Goal: Information Seeking & Learning: Find contact information

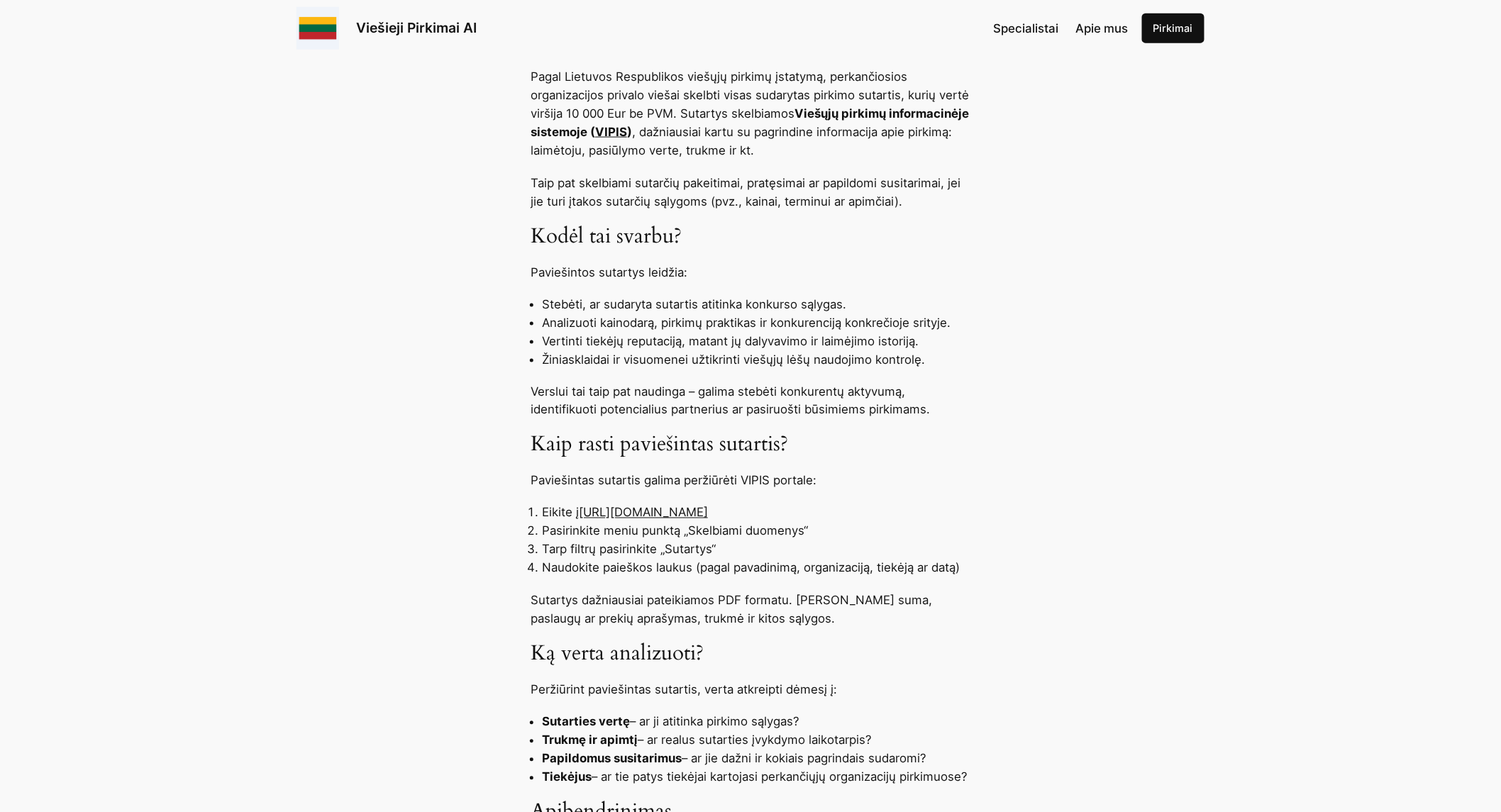
scroll to position [788, 0]
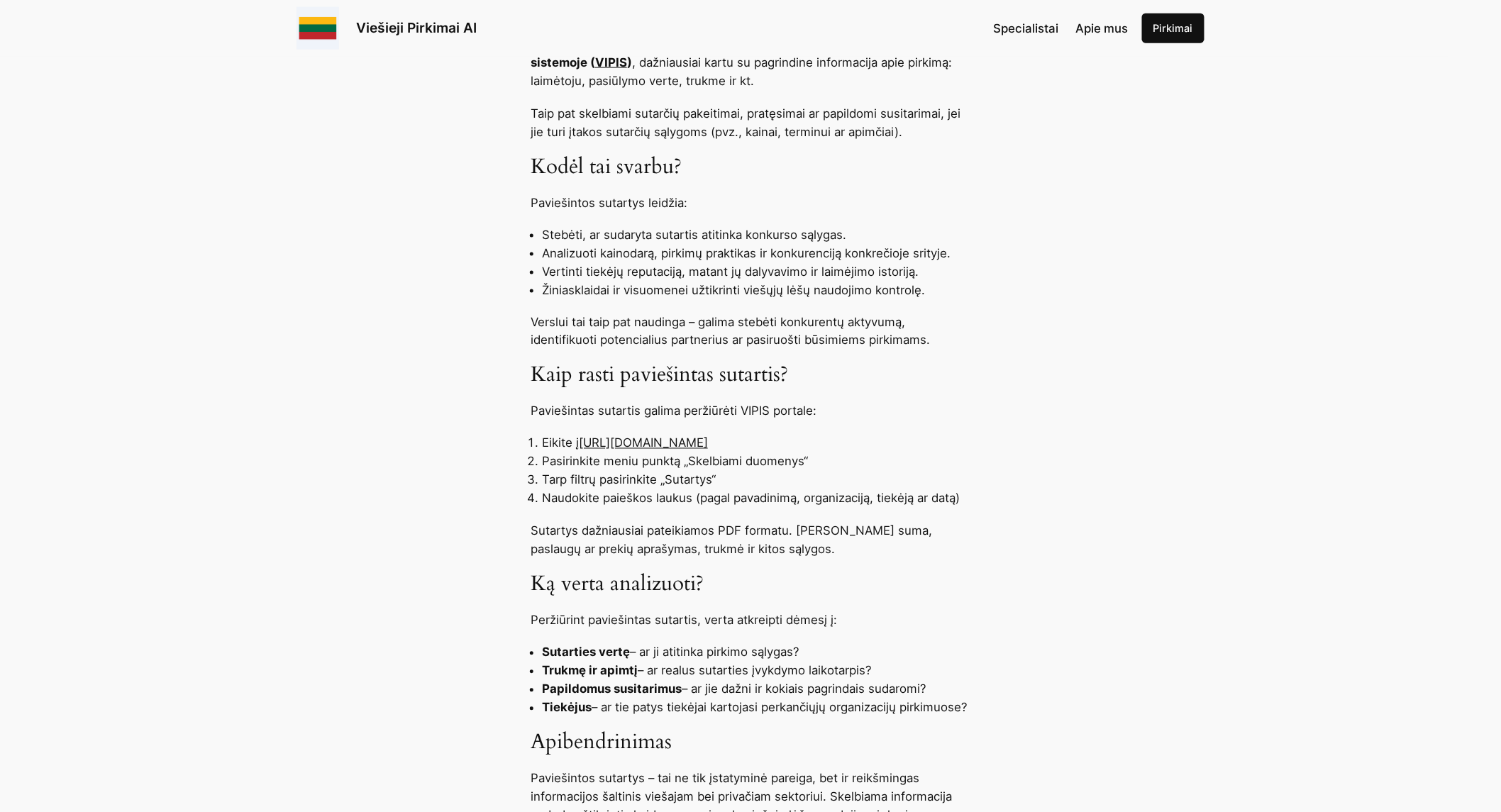
click at [708, 448] on link "https://pirkimai.eviesiejipirkimai.lt" at bounding box center [644, 443] width 129 height 14
drag, startPoint x: 770, startPoint y: 444, endPoint x: 585, endPoint y: 441, distance: 185.0
click at [585, 441] on li "Eikite į https://pirkimai.eviesiejipirkimai.lt" at bounding box center [755, 443] width 428 height 19
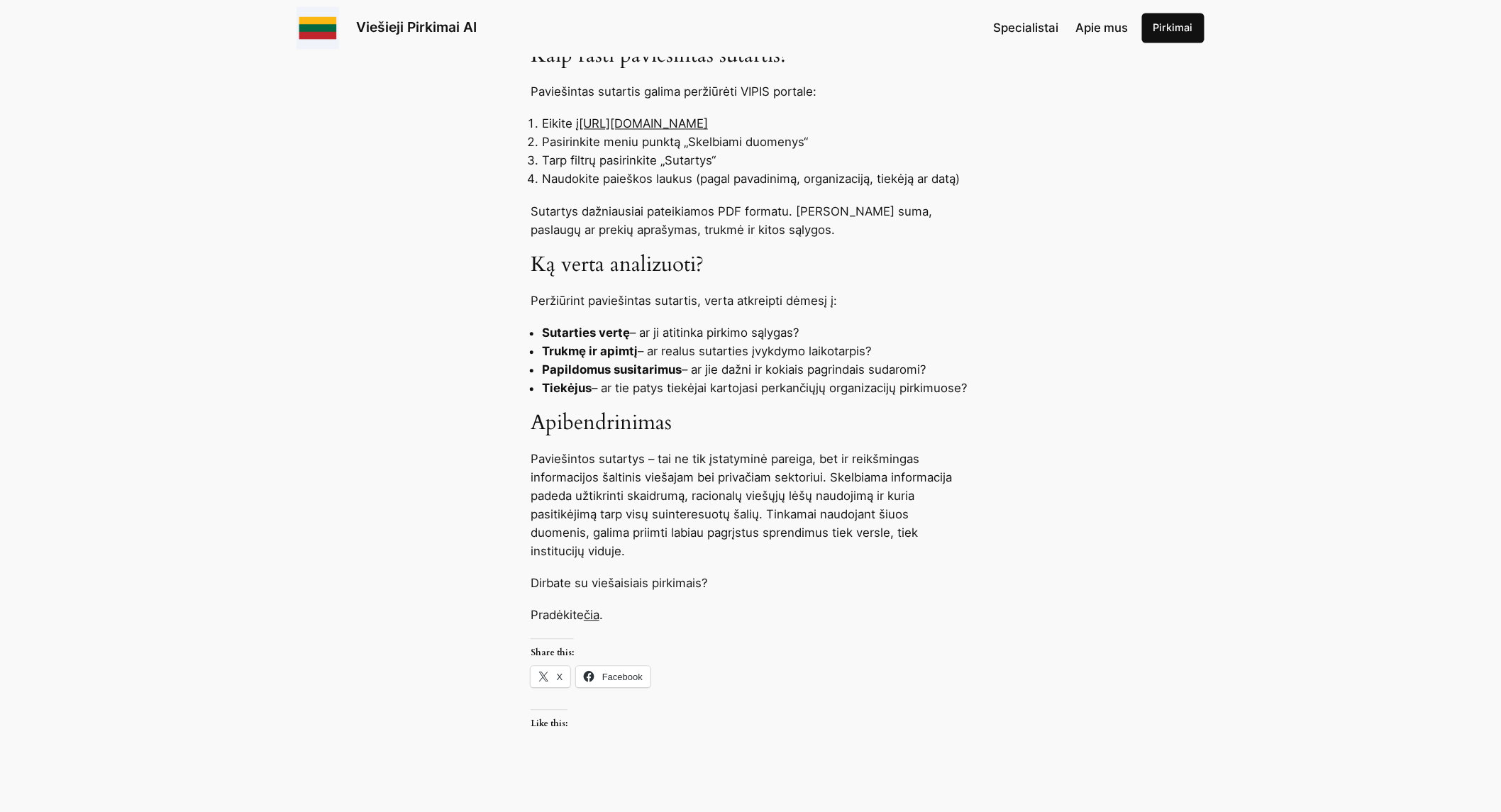
scroll to position [1181, 0]
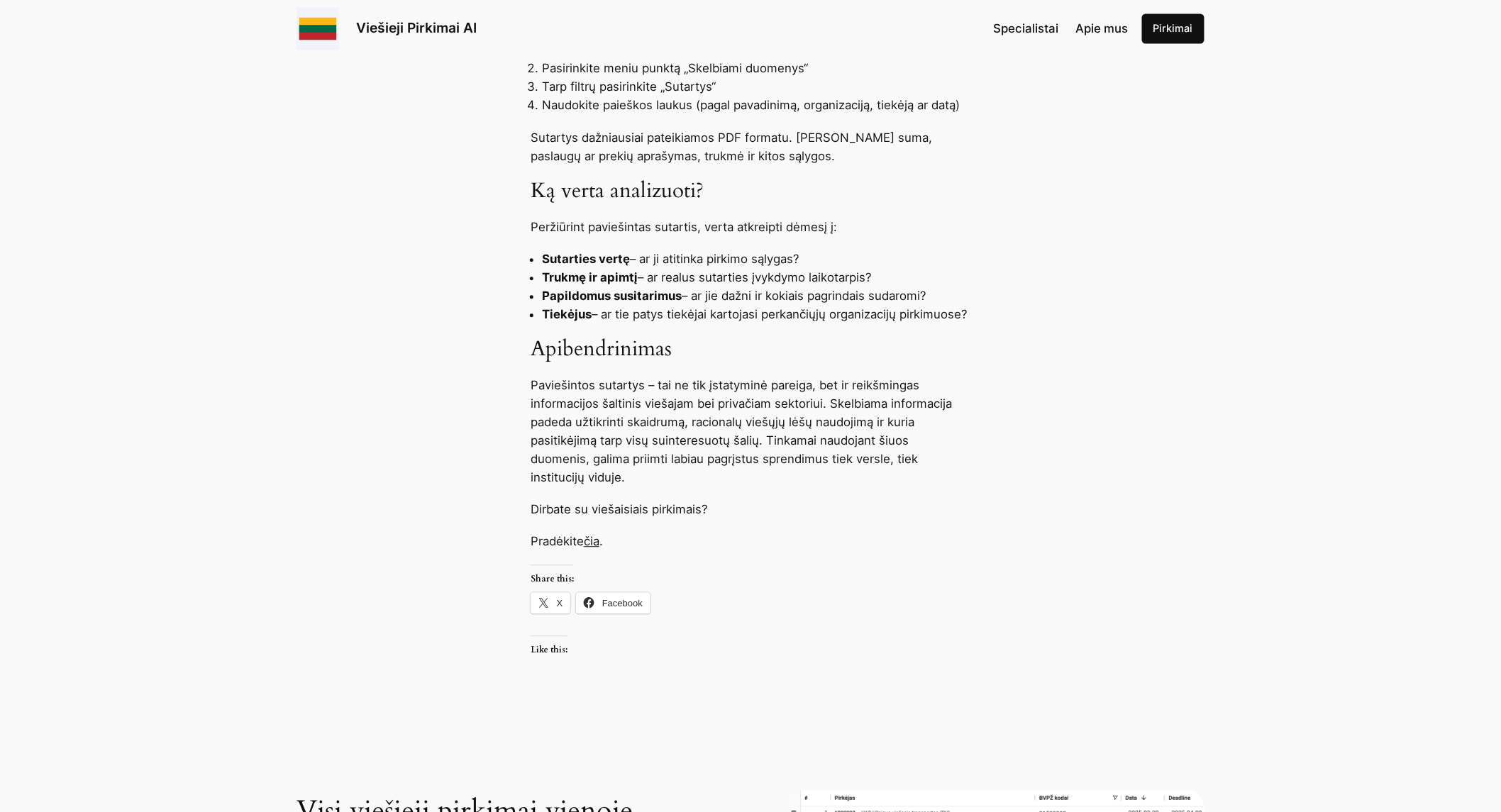
click at [600, 542] on link "čia" at bounding box center [592, 541] width 16 height 14
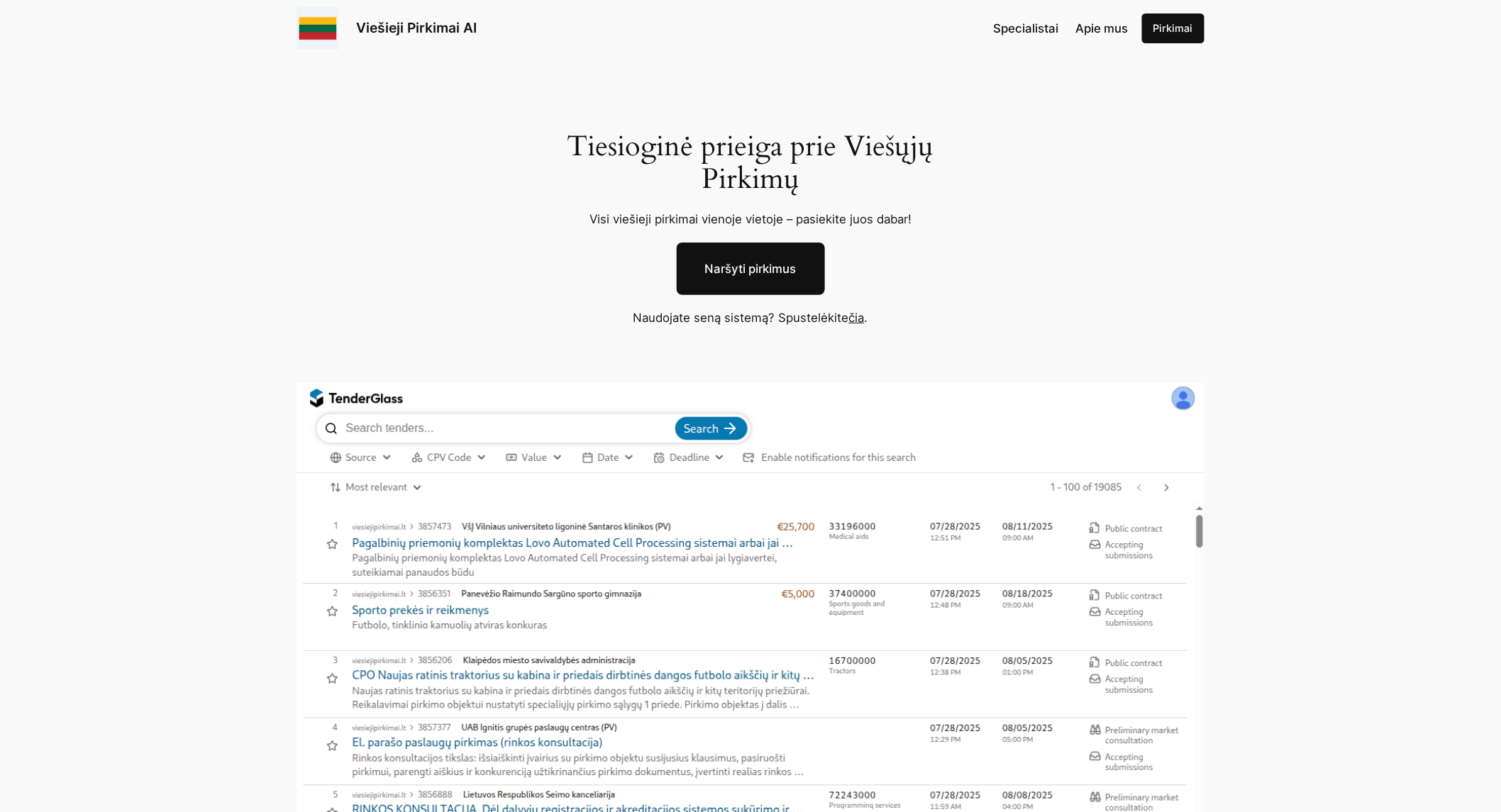
click at [866, 322] on p "Naudojate seną sistemą? Spustelėkite čia ." at bounding box center [750, 317] width 440 height 19
click at [861, 321] on link "čia" at bounding box center [857, 317] width 16 height 14
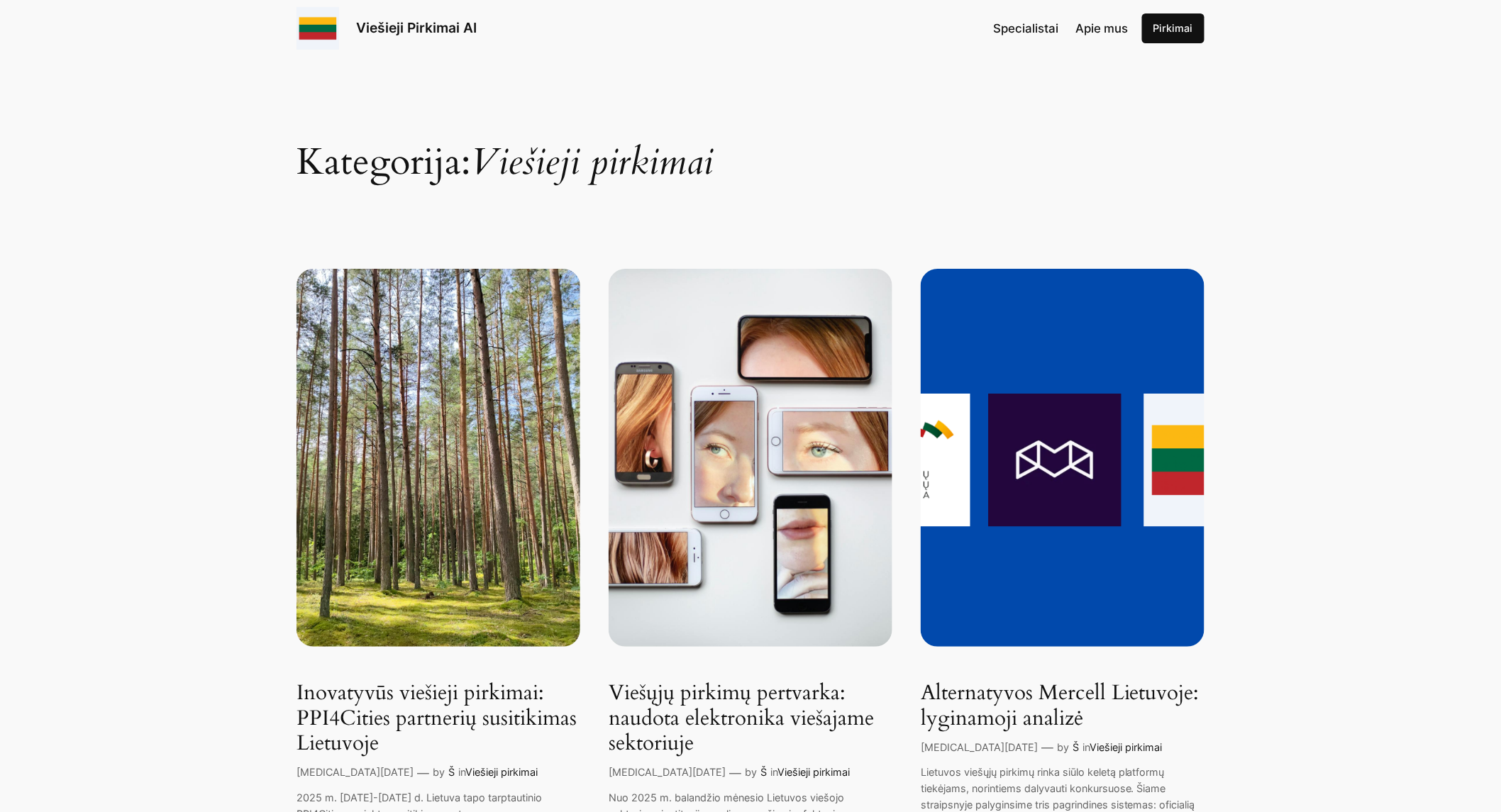
drag, startPoint x: 739, startPoint y: 575, endPoint x: 779, endPoint y: 338, distance: 240.4
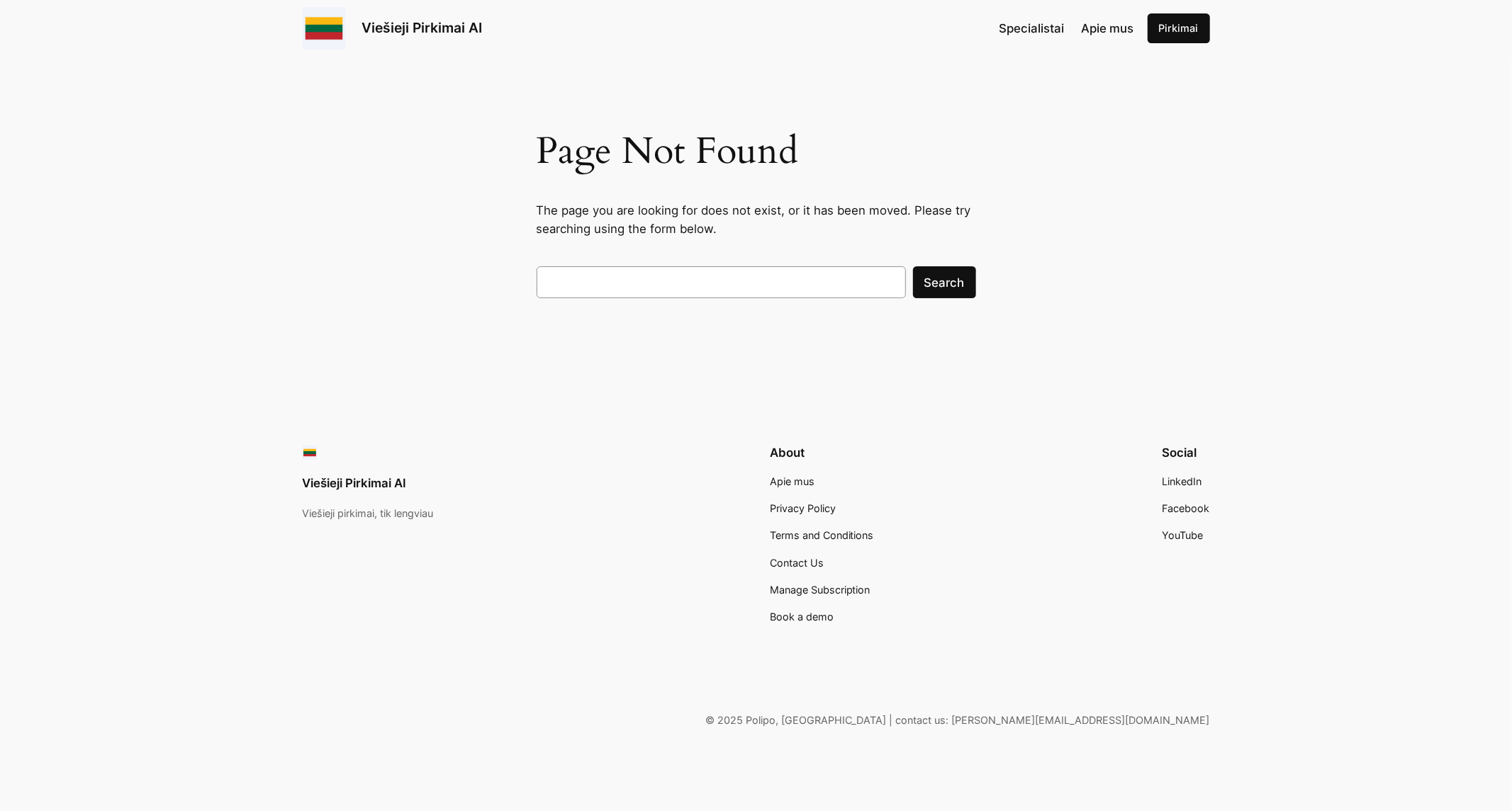
click at [1144, 723] on p "© 2025 Polipo, [GEOGRAPHIC_DATA] | contact us: [PERSON_NAME][EMAIL_ADDRESS][DOM…" at bounding box center [756, 720] width 907 height 16
